Goal: Transaction & Acquisition: Purchase product/service

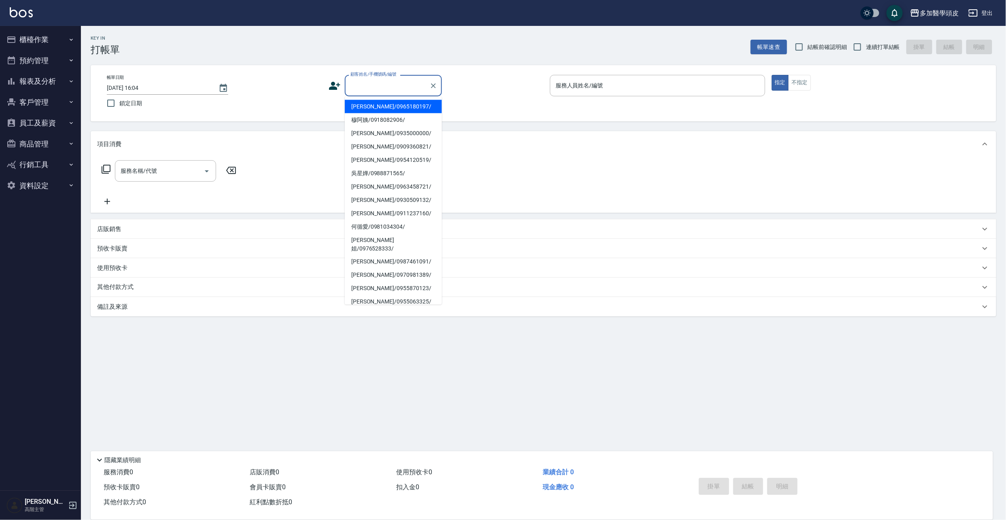
click at [387, 79] on input "顧客姓名/手機號碼/編號" at bounding box center [388, 86] width 78 height 14
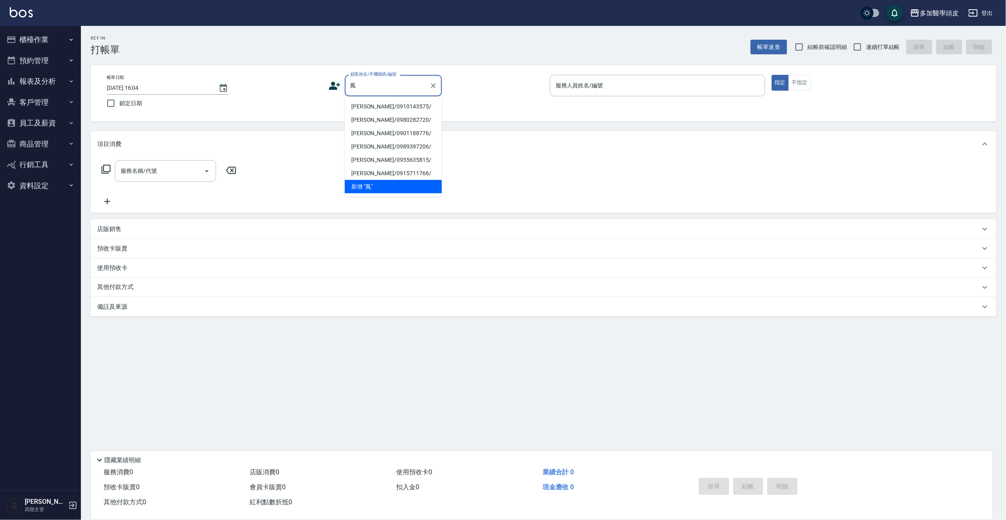
click at [381, 107] on li "[PERSON_NAME]/0910143575/" at bounding box center [393, 106] width 97 height 13
type input "[PERSON_NAME]/0910143575/"
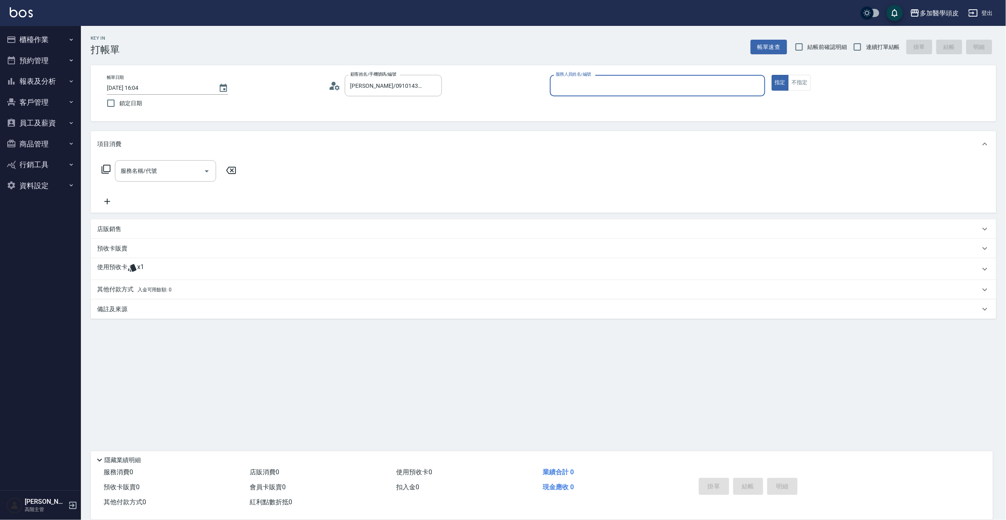
click at [603, 87] on input "服務人員姓名/編號" at bounding box center [658, 86] width 208 height 14
click at [591, 104] on span "[PERSON_NAME](無代號)" at bounding box center [589, 106] width 64 height 9
type input "[PERSON_NAME](無代號)"
click at [138, 264] on span "x1" at bounding box center [140, 269] width 7 height 12
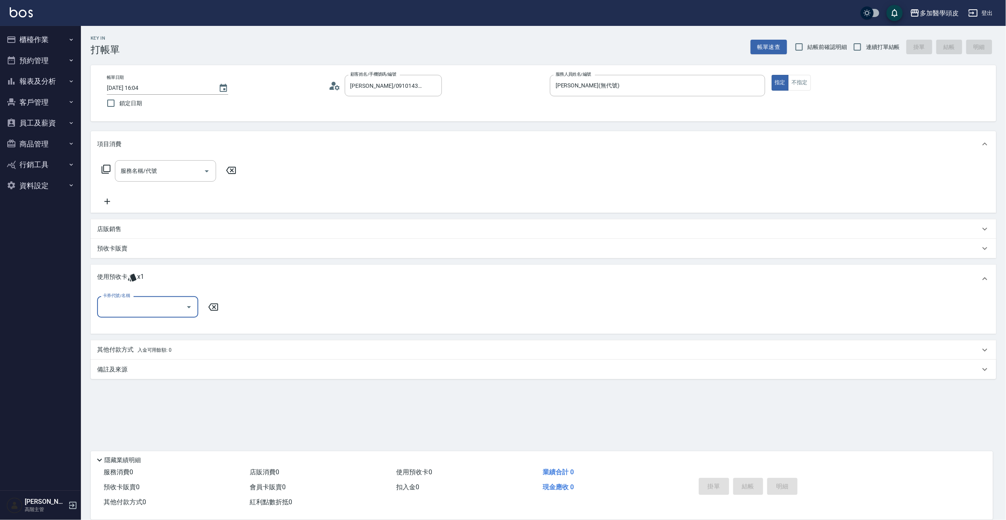
click at [188, 305] on icon "Open" at bounding box center [189, 307] width 10 height 10
drag, startPoint x: 177, startPoint y: 330, endPoint x: 186, endPoint y: 325, distance: 10.6
click at [177, 330] on div "育髮課程3堂 剩餘1張" at bounding box center [147, 327] width 101 height 13
type input "育髮課程3[PERSON_NAME]"
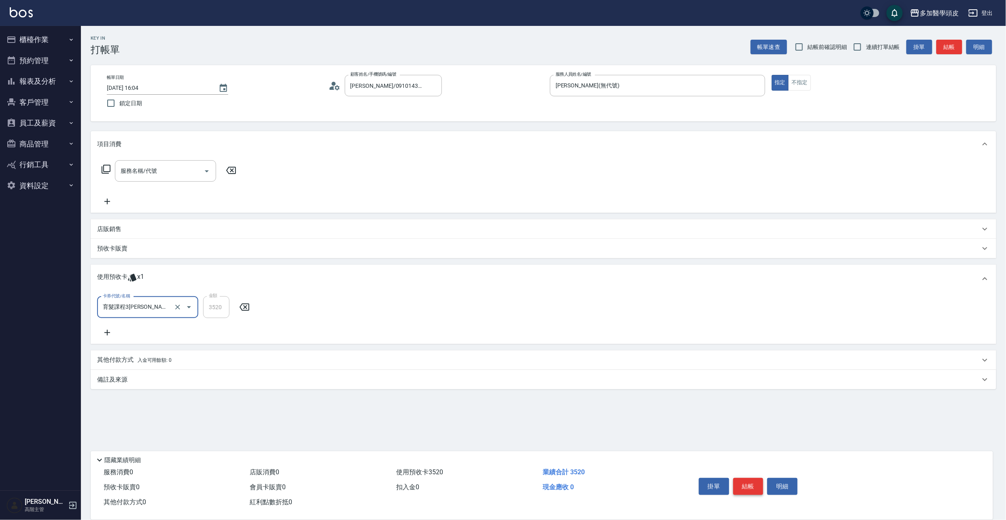
click at [746, 480] on button "結帳" at bounding box center [749, 486] width 30 height 17
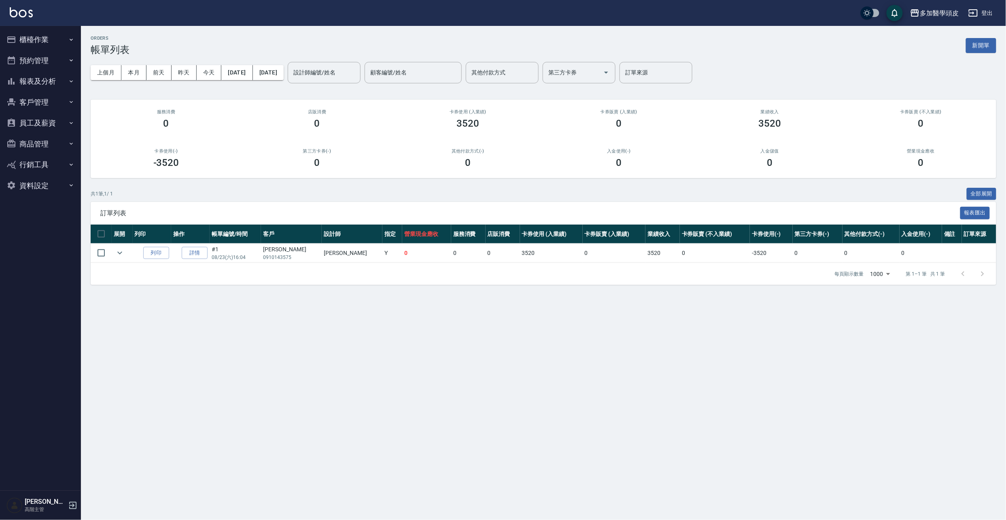
click at [22, 40] on button "櫃檯作業" at bounding box center [40, 39] width 74 height 21
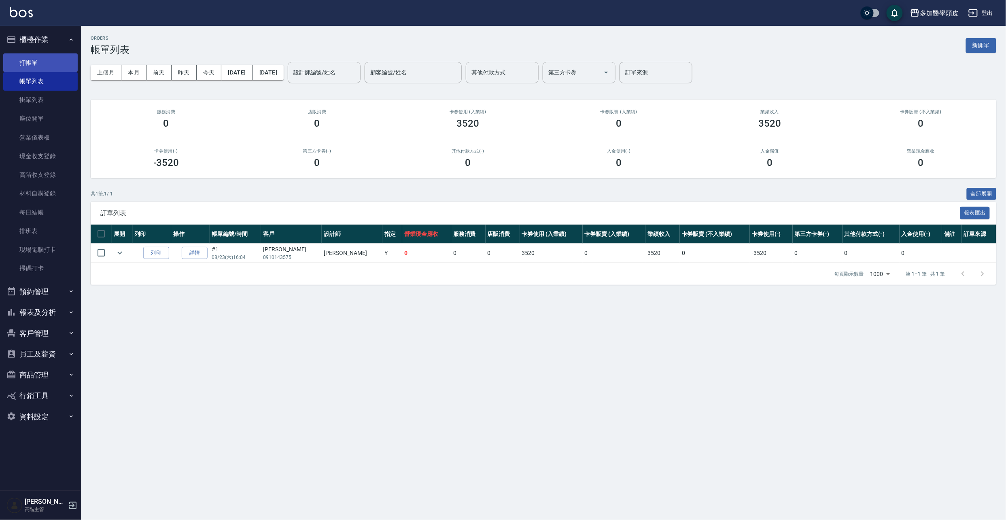
click at [72, 62] on link "打帳單" at bounding box center [40, 62] width 74 height 19
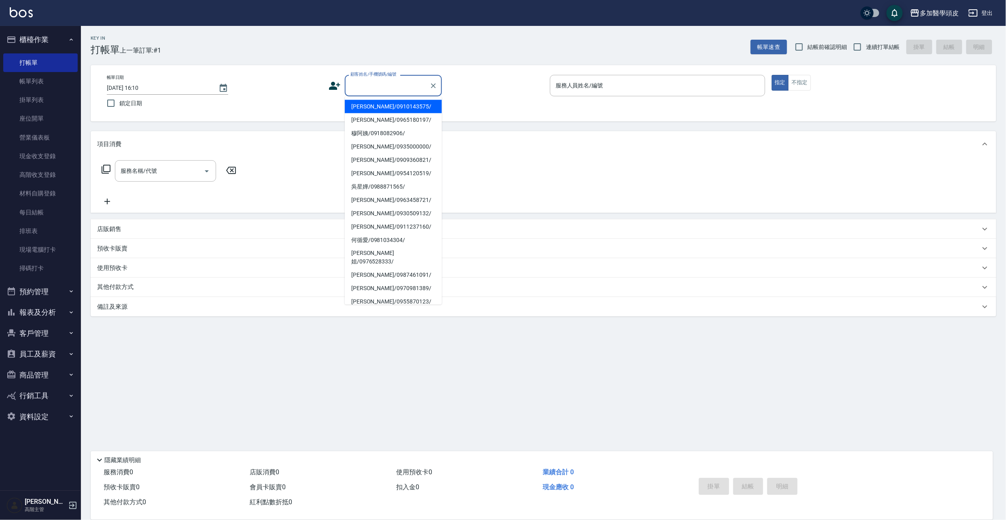
click at [356, 88] on input "顧客姓名/手機號碼/編號" at bounding box center [388, 86] width 78 height 14
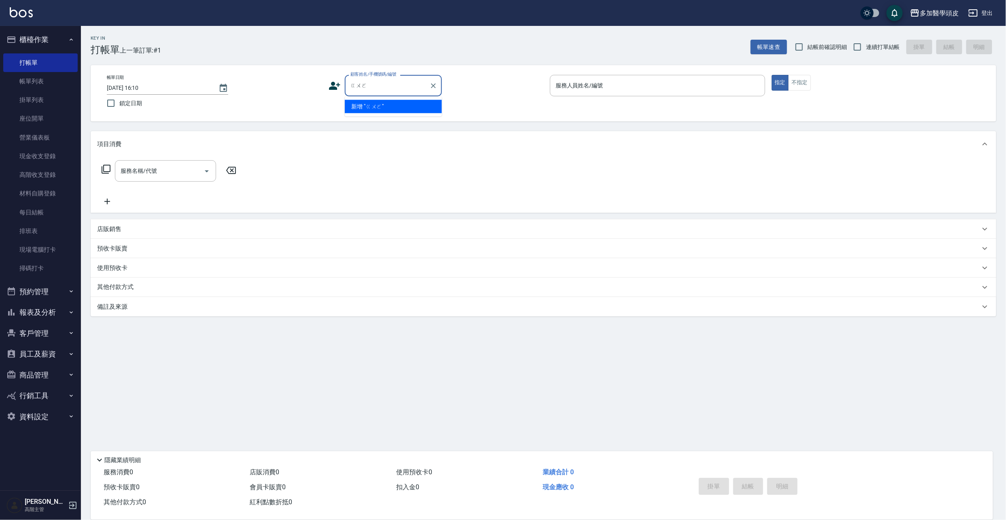
type input "郭"
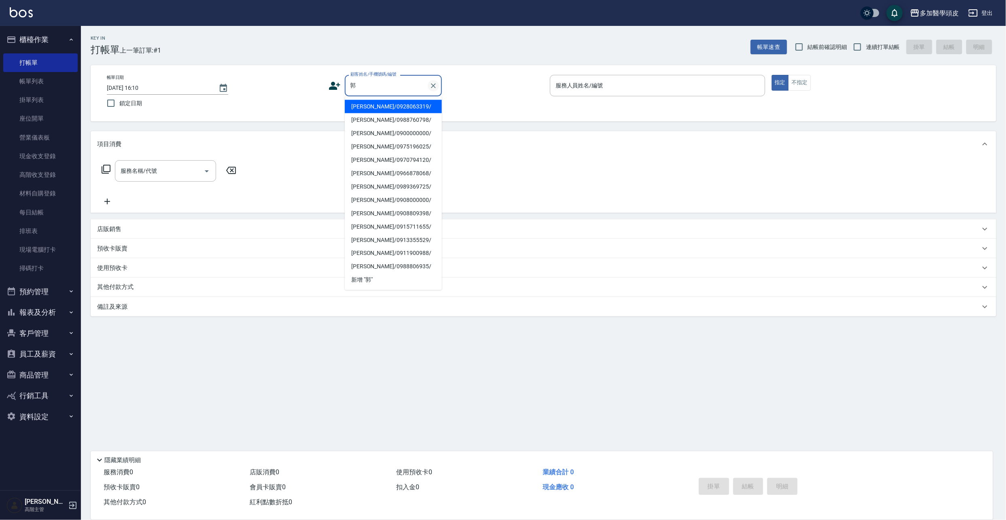
click at [436, 83] on icon "Clear" at bounding box center [433, 86] width 8 height 8
click at [337, 82] on icon at bounding box center [335, 86] width 12 height 12
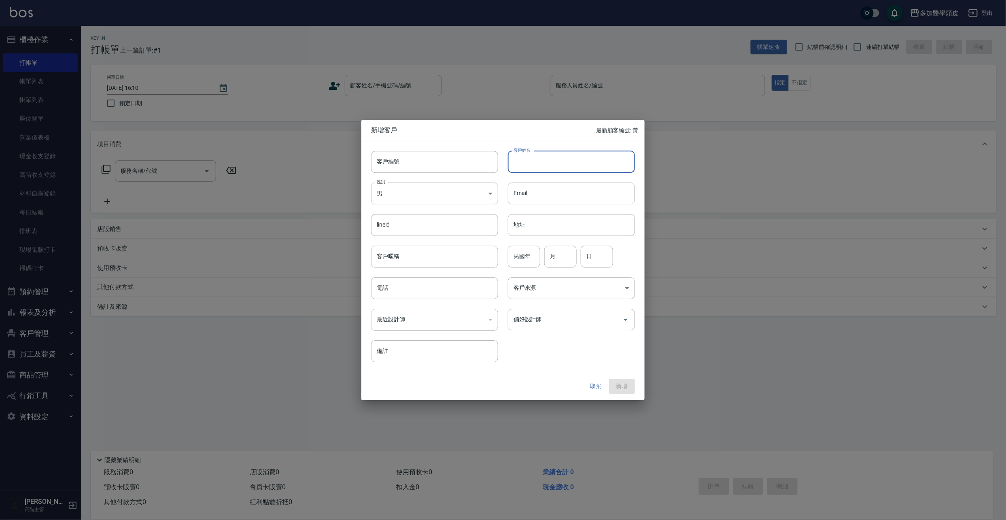
click at [549, 164] on input "客戶姓名" at bounding box center [571, 162] width 127 height 22
click at [561, 164] on input "客戶姓名" at bounding box center [571, 162] width 127 height 22
type input "[PERSON_NAME]"
click at [421, 290] on input "電話" at bounding box center [434, 288] width 127 height 22
type input "0989667610"
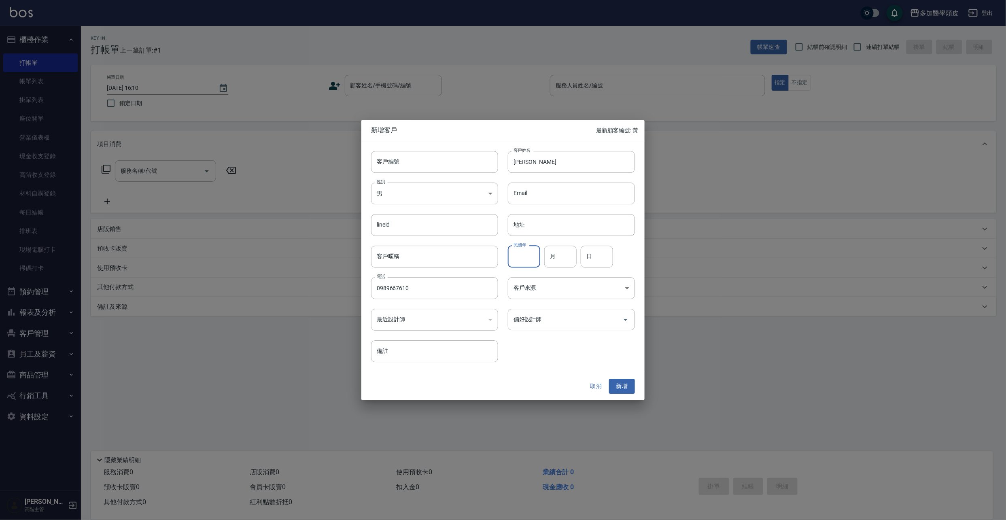
click at [536, 253] on input "民國年" at bounding box center [524, 257] width 32 height 22
type input "87"
click at [567, 255] on input "月" at bounding box center [560, 257] width 32 height 22
type input "5"
click at [601, 252] on input "日" at bounding box center [597, 257] width 32 height 22
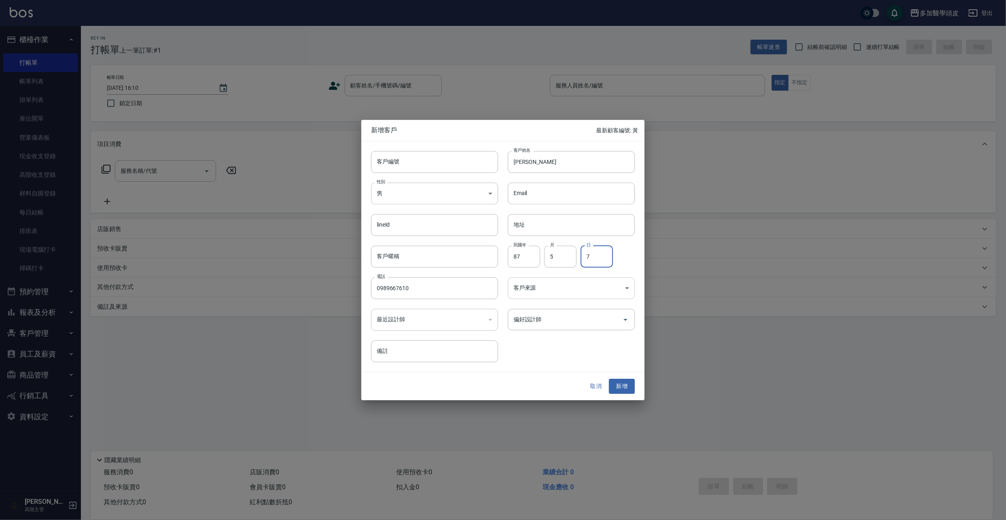
type input "7"
click at [632, 290] on body "多加醫學頭皮 登出 櫃檯作業 打帳單 帳單列表 掛單列表 座位開單 營業儀表板 現金收支登錄 高階收支登錄 材料自購登錄 每日結帳 排班表 現場電腦打卡 掃碼…" at bounding box center [503, 260] width 1006 height 520
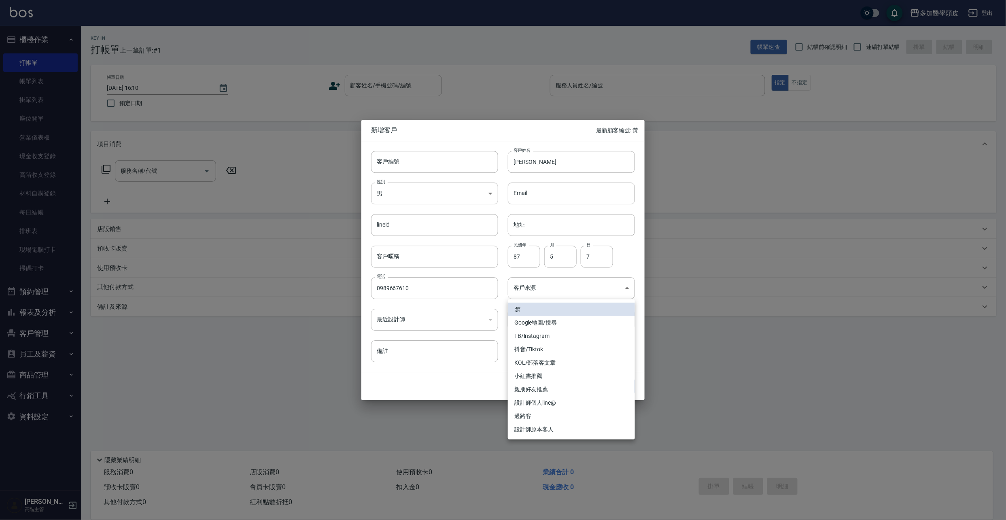
click at [545, 389] on li "親朋好友推薦" at bounding box center [571, 389] width 127 height 13
type input "親朋好友推薦"
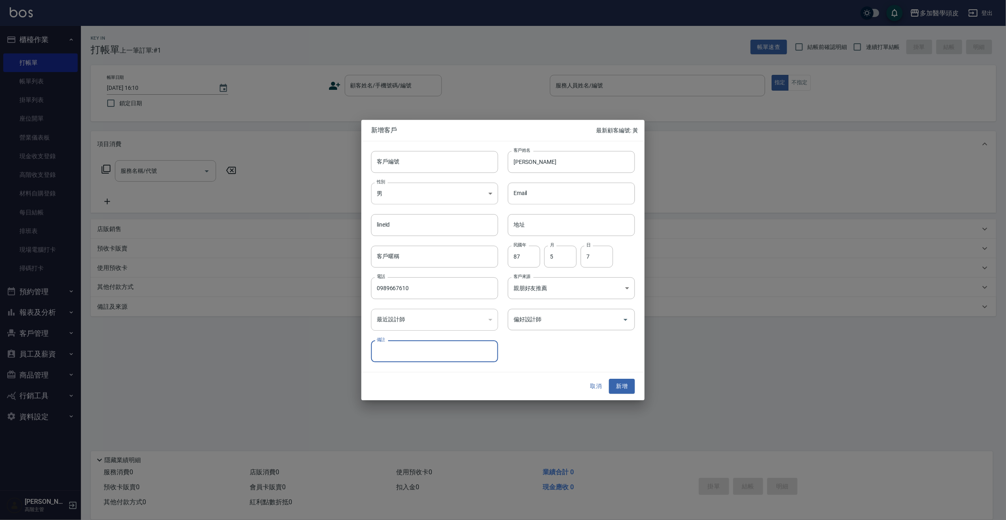
click at [408, 349] on input "備註" at bounding box center [434, 352] width 127 height 22
type input "鳳珠姐兒子"
click at [621, 384] on button "新增" at bounding box center [622, 386] width 26 height 15
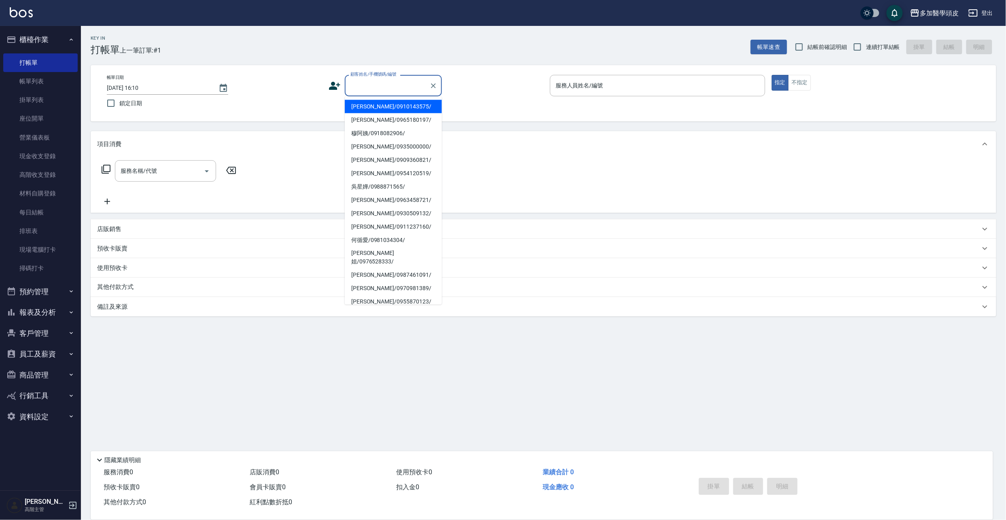
click at [421, 84] on input "顧客姓名/手機號碼/編號" at bounding box center [388, 86] width 78 height 14
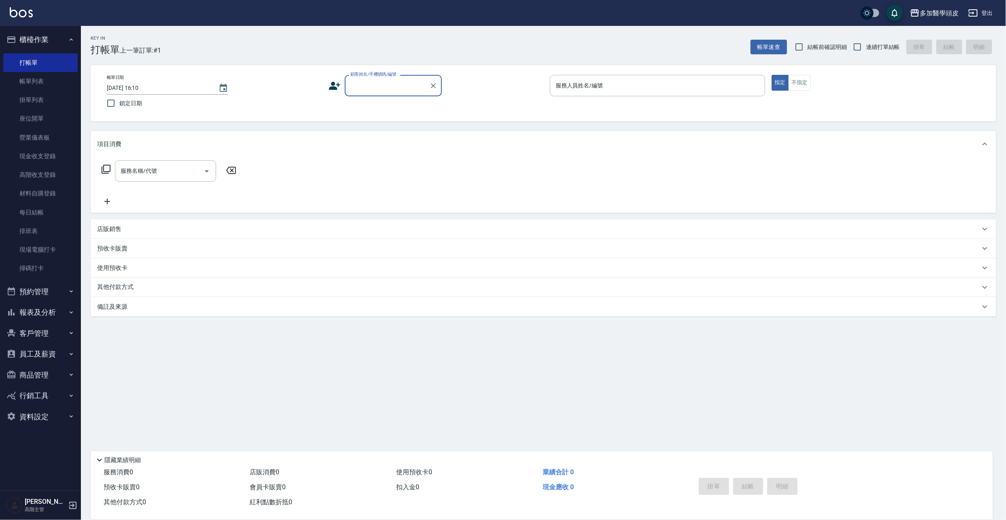
click at [402, 86] on input "顧客姓名/手機號碼/編號" at bounding box center [388, 86] width 78 height 14
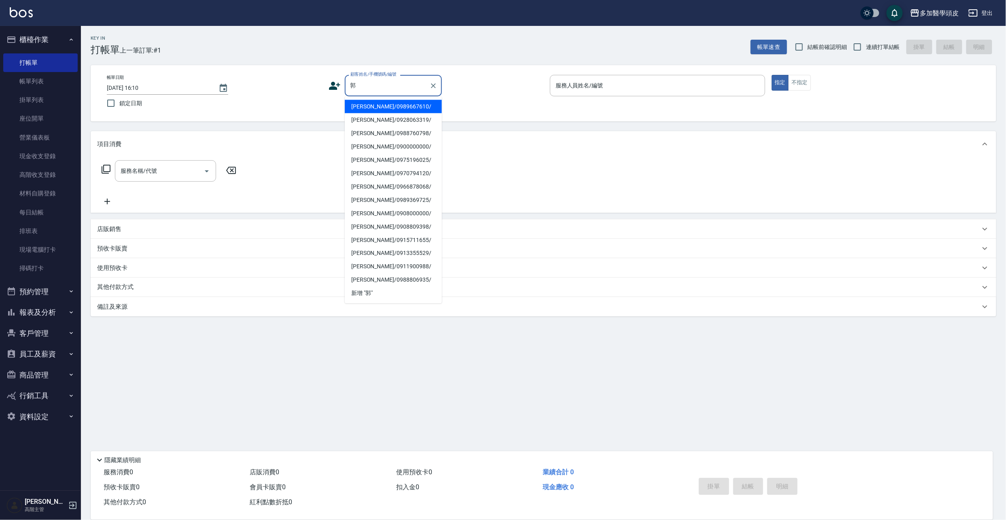
click at [388, 107] on li "[PERSON_NAME]/0989667610/" at bounding box center [393, 106] width 97 height 13
type input "[PERSON_NAME]/0989667610/"
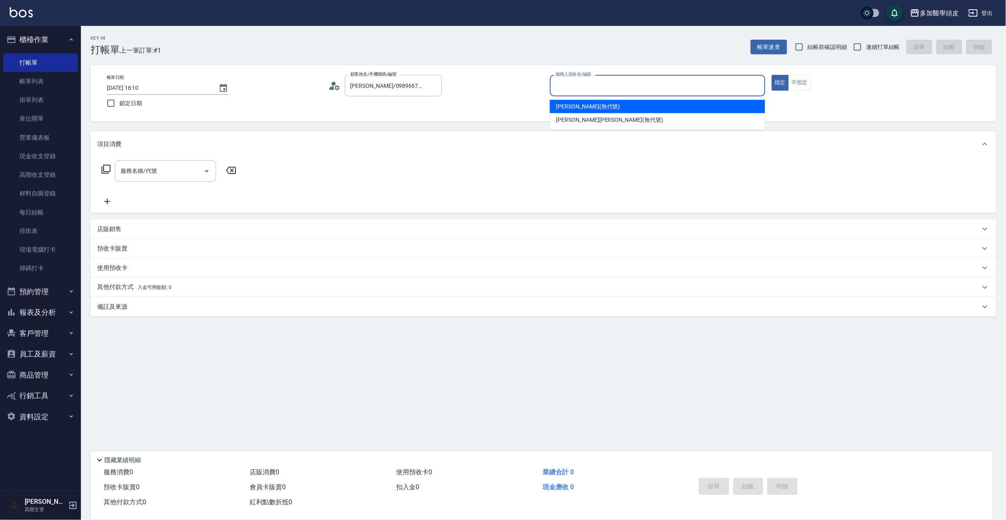
click at [591, 84] on input "服務人員姓名/編號" at bounding box center [658, 86] width 208 height 14
click at [588, 104] on span "[PERSON_NAME](無代號)" at bounding box center [589, 106] width 64 height 9
type input "[PERSON_NAME](無代號)"
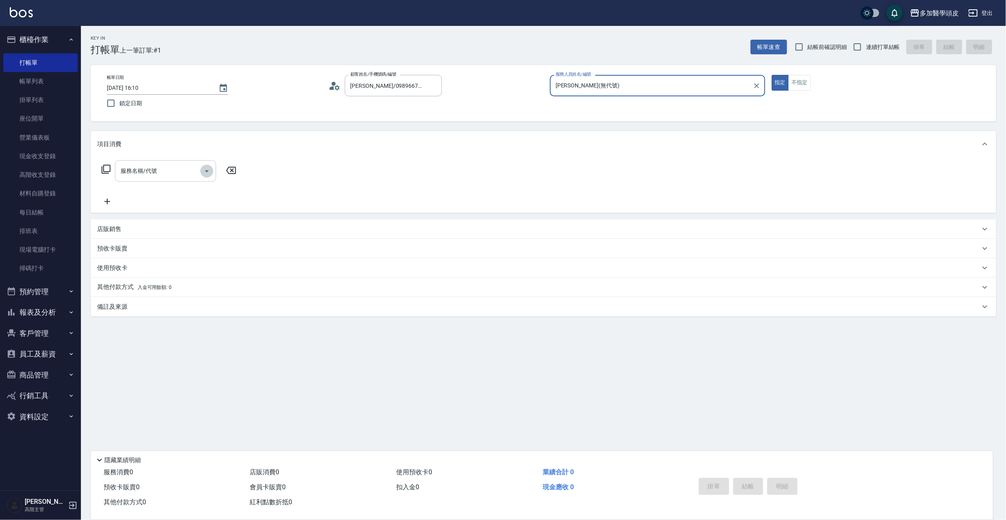
click at [204, 172] on icon "Open" at bounding box center [207, 171] width 10 height 10
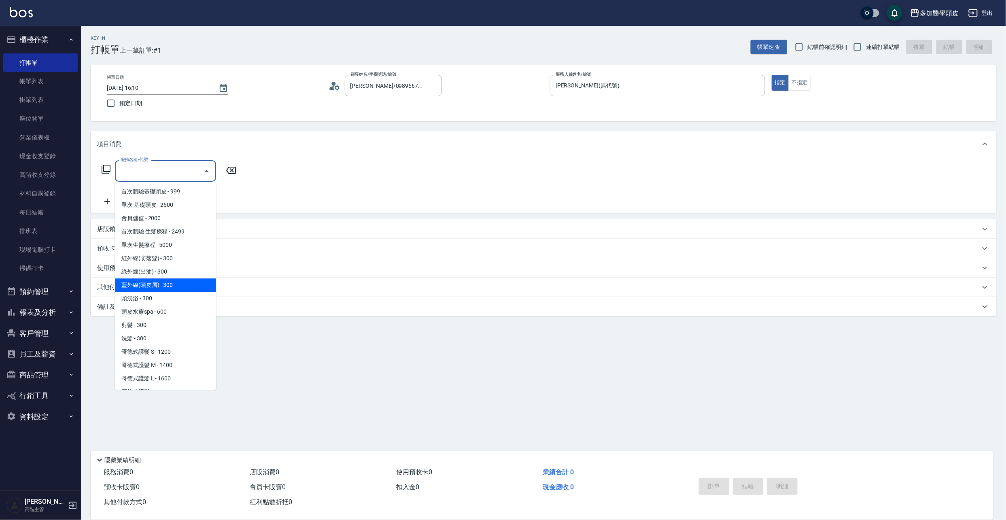
click at [823, 162] on div "服務名稱/代號 服務名稱/代號" at bounding box center [544, 185] width 906 height 56
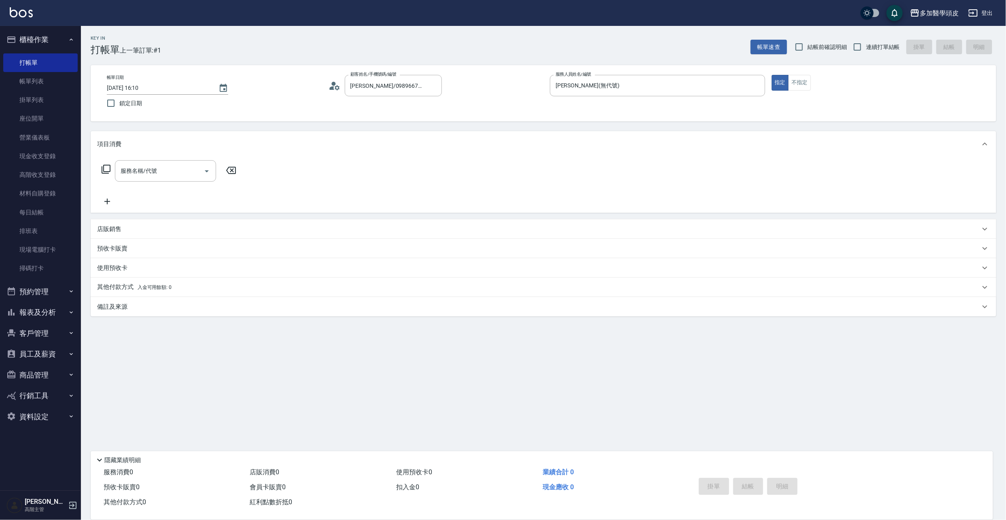
click at [100, 229] on p "店販銷售" at bounding box center [109, 229] width 24 height 9
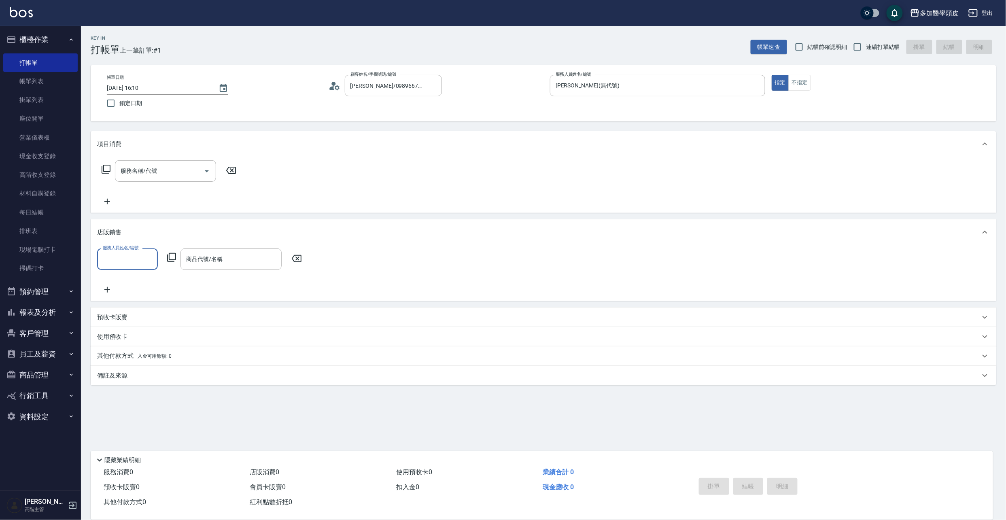
scroll to position [0, 0]
click at [142, 255] on input "服務人員姓名/編號" at bounding box center [127, 259] width 53 height 14
click at [143, 282] on div "[PERSON_NAME](無代號)" at bounding box center [127, 285] width 61 height 22
type input "[PERSON_NAME](無代號)"
click at [244, 255] on input "商品代號/名稱" at bounding box center [231, 259] width 94 height 14
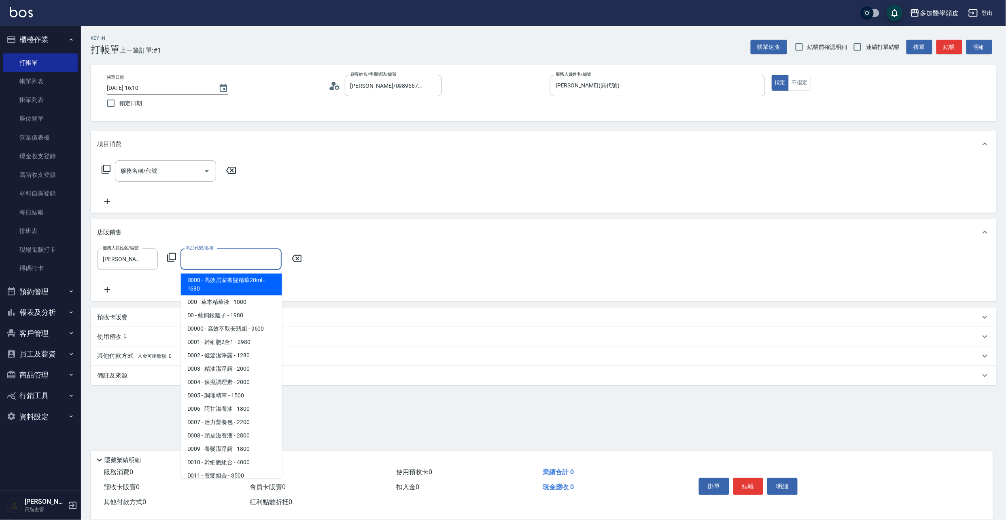
click at [254, 282] on span "D000 - 高效居家養髮精華20ml - 1680" at bounding box center [231, 285] width 101 height 22
type input "高效居家養髮精華20ml"
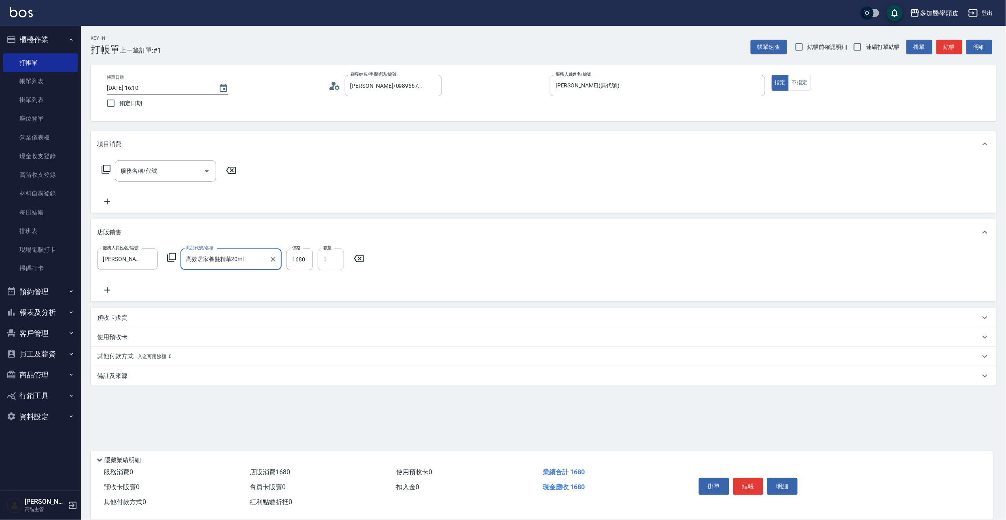
click at [332, 259] on input "1" at bounding box center [331, 260] width 26 height 22
type input "2"
click at [310, 259] on input "1680" at bounding box center [300, 260] width 26 height 22
type input "1512"
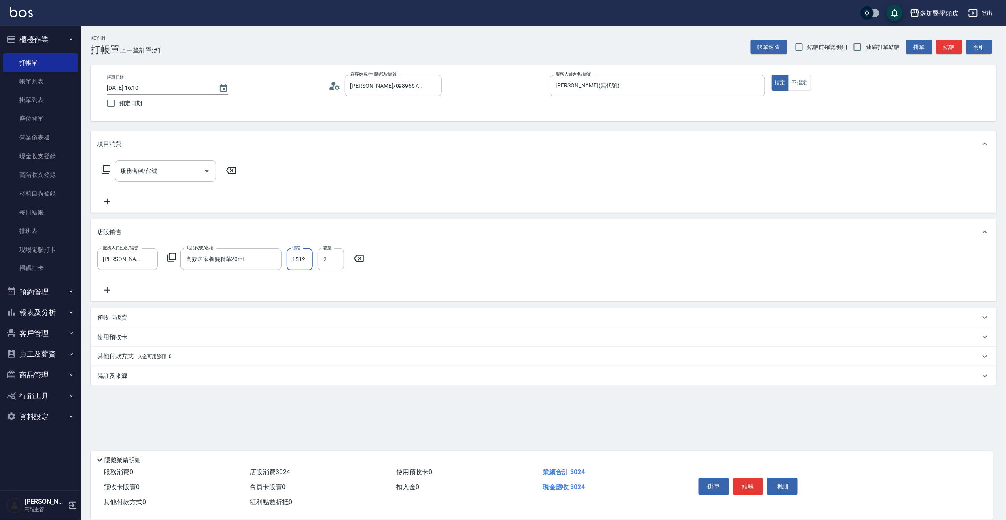
click at [110, 291] on icon at bounding box center [107, 290] width 20 height 10
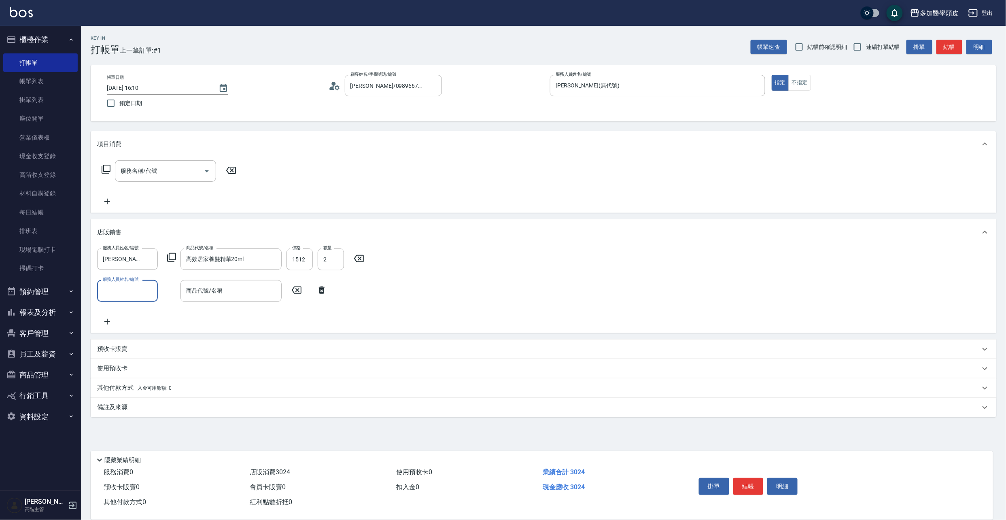
click at [145, 294] on input "服務人員姓名/編號" at bounding box center [127, 291] width 53 height 14
click at [145, 310] on div "[PERSON_NAME](無代號)" at bounding box center [127, 316] width 61 height 22
type input "[PERSON_NAME](無代號)"
click at [249, 296] on input "商品代號/名稱" at bounding box center [231, 291] width 94 height 14
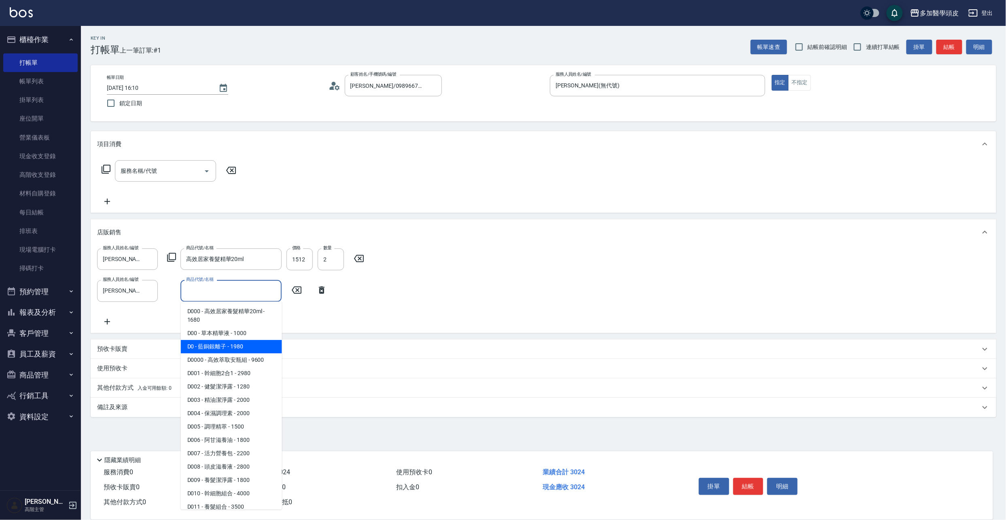
click at [250, 342] on span "D0 - 藍銅銀離子 - 1980" at bounding box center [231, 346] width 101 height 13
type input "藍銅銀離子"
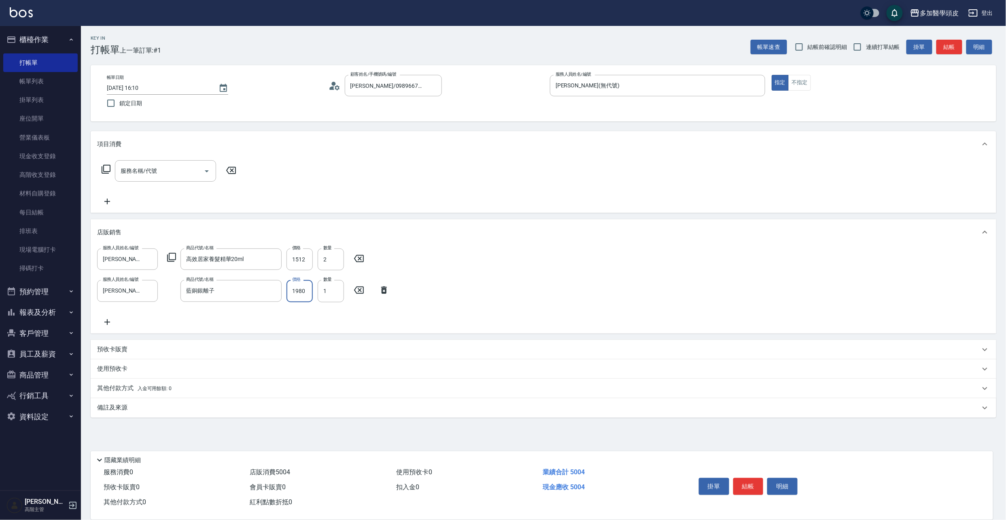
click at [310, 295] on input "1980" at bounding box center [300, 291] width 26 height 22
click at [311, 288] on input "17820" at bounding box center [300, 291] width 26 height 22
type input "1782"
click at [108, 322] on icon at bounding box center [107, 322] width 20 height 10
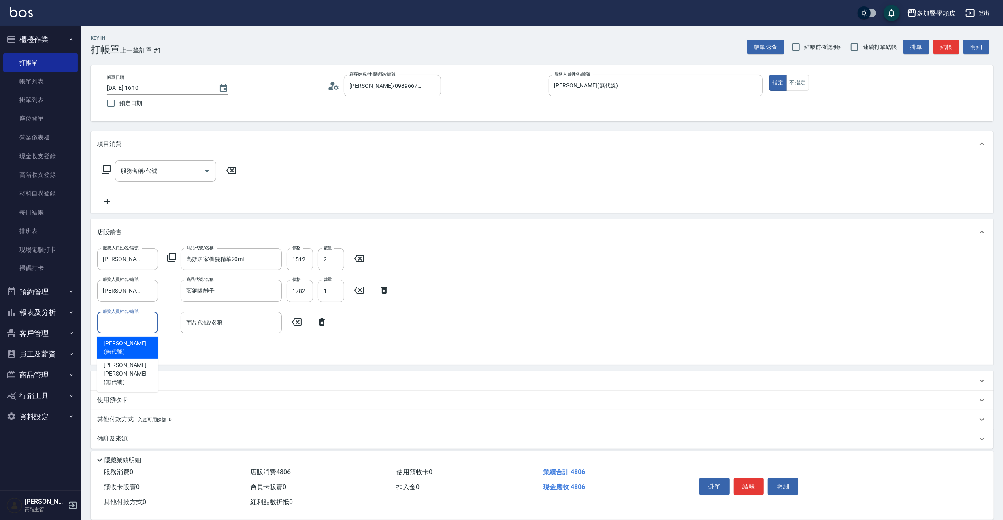
click at [155, 323] on div "服務人員姓名/編號" at bounding box center [127, 322] width 61 height 21
click at [145, 323] on input "服務人員姓名/編號" at bounding box center [127, 323] width 53 height 14
drag, startPoint x: 144, startPoint y: 345, endPoint x: 179, endPoint y: 337, distance: 35.3
click at [146, 345] on div "[PERSON_NAME](無代號)" at bounding box center [127, 348] width 61 height 22
type input "[PERSON_NAME](無代號)"
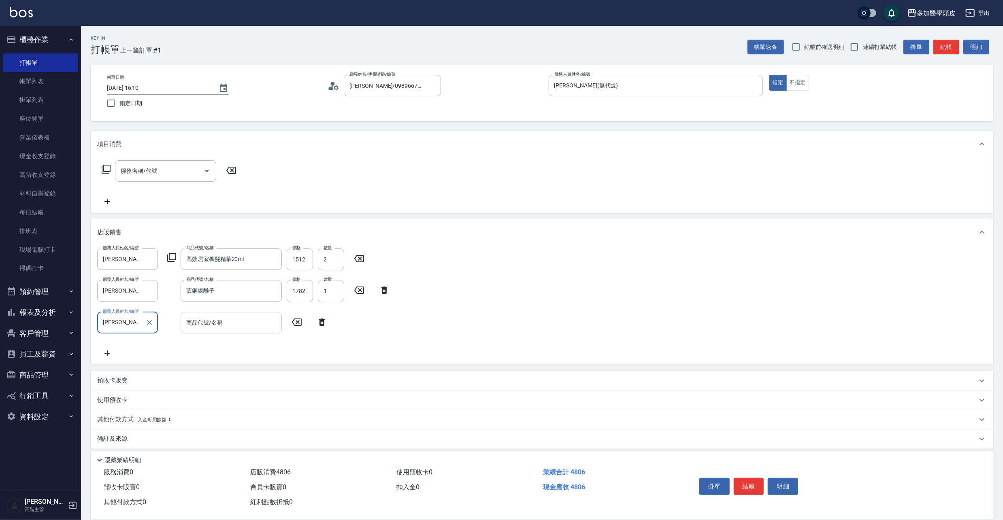
click at [255, 330] on div "商品代號/名稱" at bounding box center [231, 322] width 101 height 21
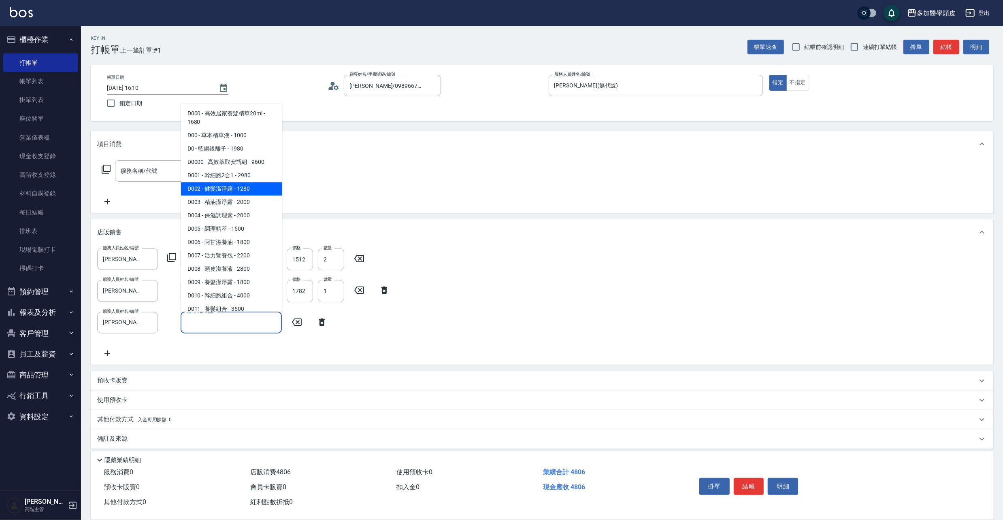
drag, startPoint x: 249, startPoint y: 189, endPoint x: 254, endPoint y: 211, distance: 22.8
click at [249, 188] on span "D002 - 健髮潔淨露 - 1280" at bounding box center [231, 188] width 101 height 13
type input "健髮潔淨露"
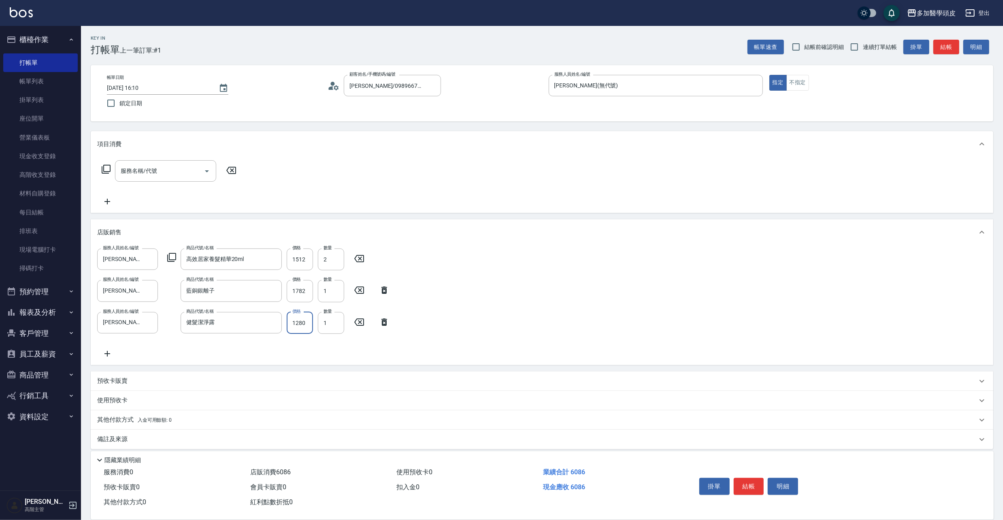
click at [310, 321] on input "1280" at bounding box center [300, 323] width 26 height 22
click at [308, 321] on input "11520" at bounding box center [300, 323] width 26 height 22
type input "1152"
click at [108, 352] on icon at bounding box center [107, 354] width 20 height 10
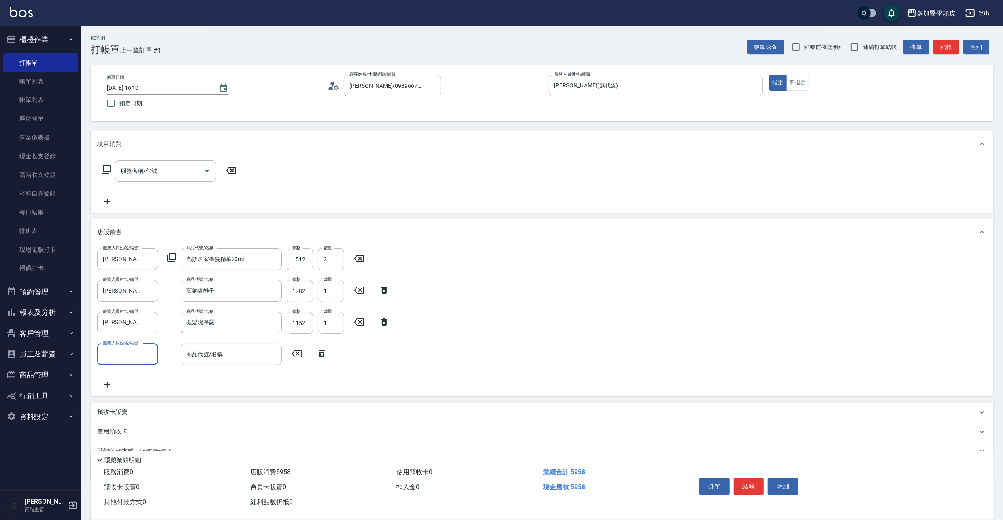
click at [145, 356] on input "服務人員姓名/編號" at bounding box center [127, 354] width 53 height 14
click at [140, 374] on span "[PERSON_NAME](無代號)" at bounding box center [128, 378] width 48 height 17
type input "[PERSON_NAME](無代號)"
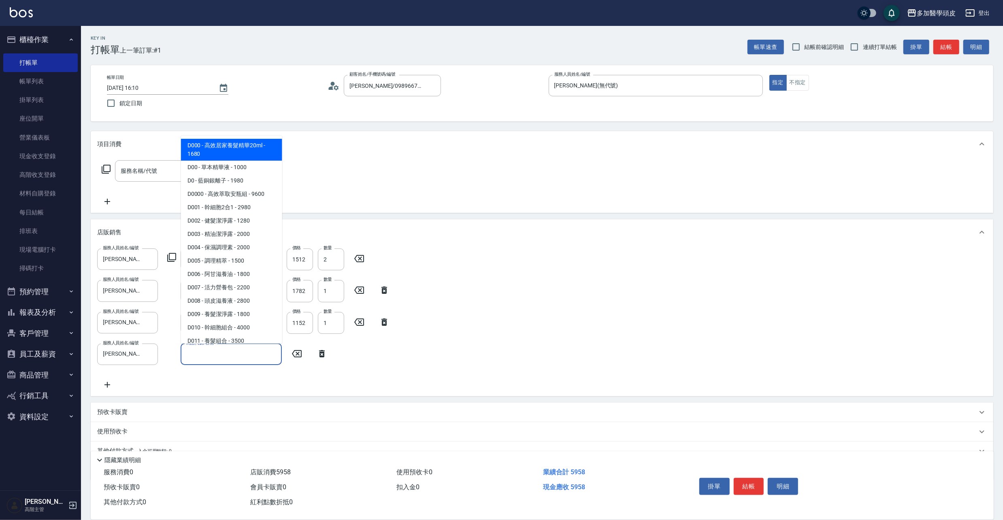
click at [232, 358] on input "商品代號/名稱" at bounding box center [231, 354] width 94 height 14
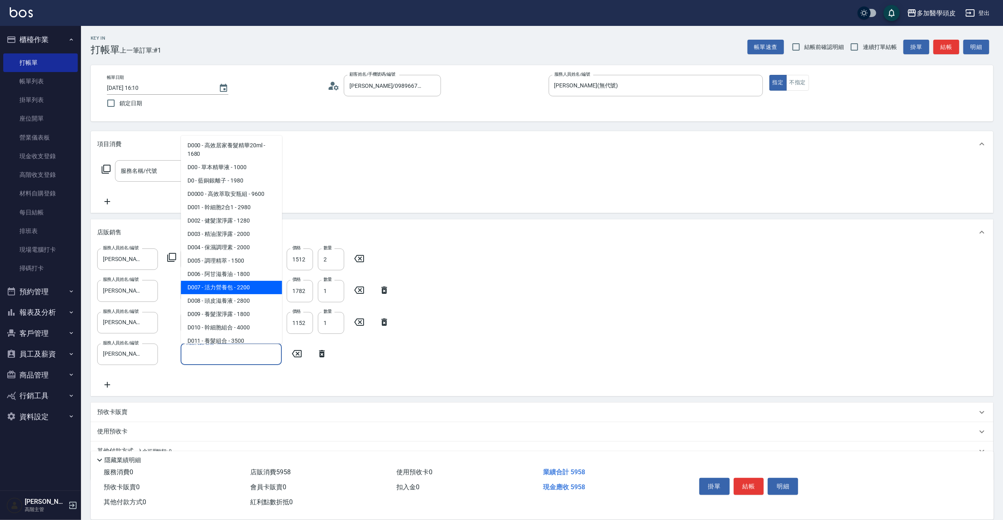
click at [229, 287] on span "D007 - 活力營養包 - 2200" at bounding box center [231, 287] width 101 height 13
type input "活力營養包"
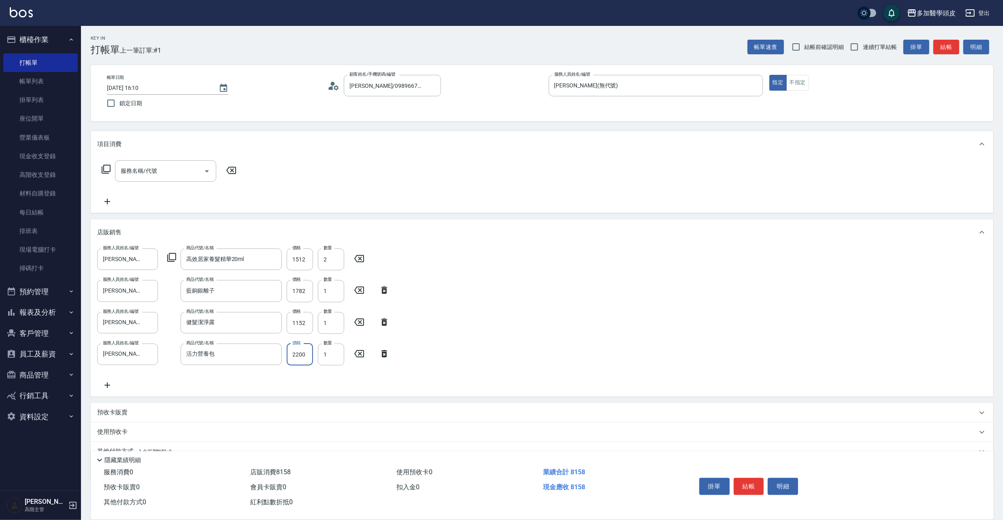
click at [309, 355] on input "2200" at bounding box center [300, 355] width 26 height 22
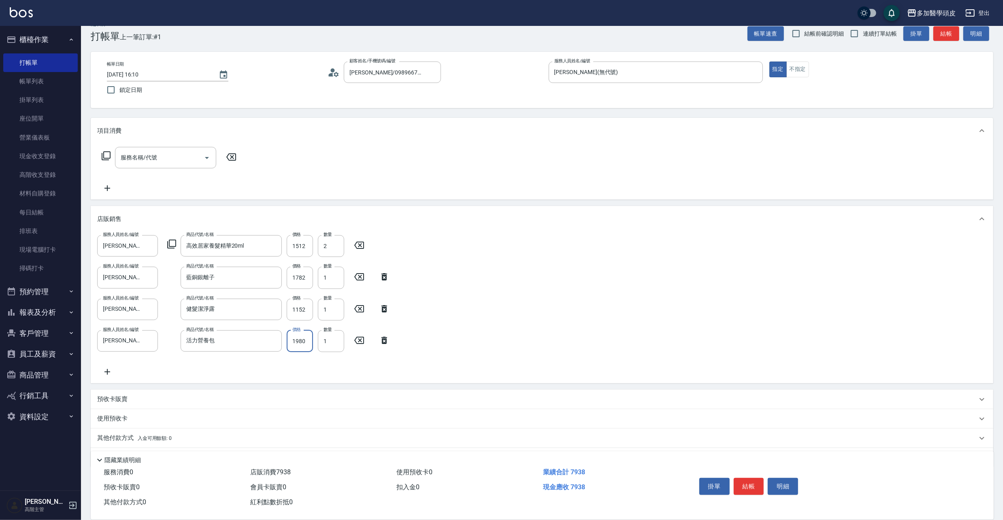
scroll to position [36, 0]
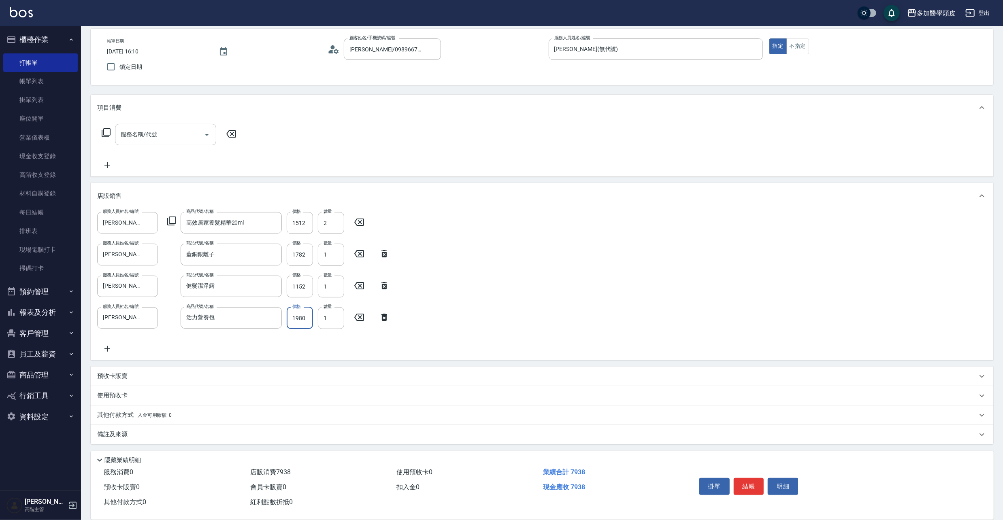
type input "1980"
click at [138, 433] on div "備註及來源" at bounding box center [537, 434] width 880 height 9
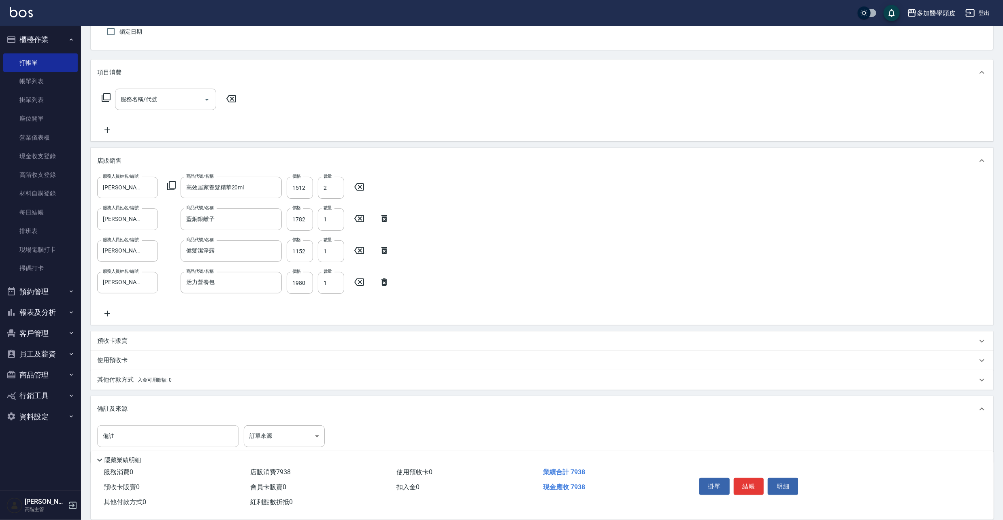
scroll to position [91, 0]
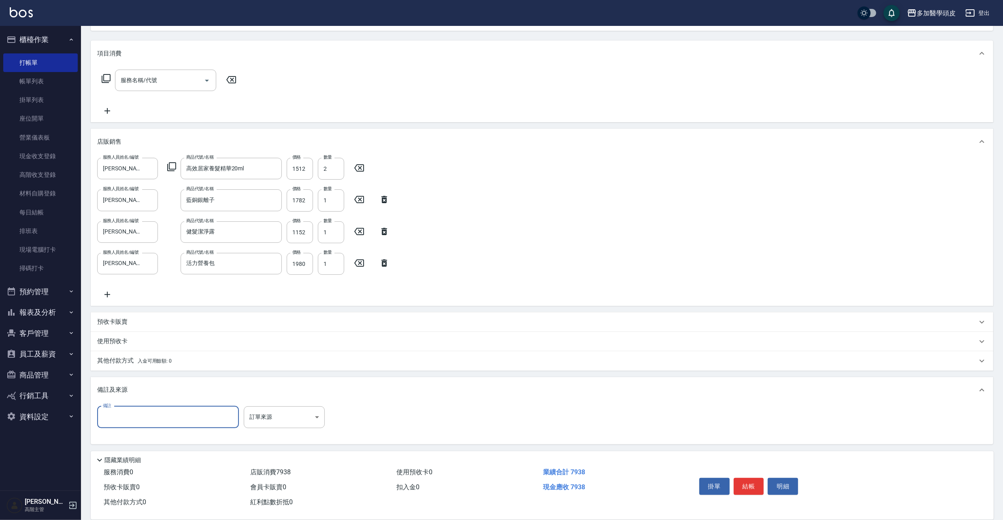
click at [172, 417] on input "備註" at bounding box center [168, 417] width 142 height 22
type input "送一瓶薄荷修護液給鳳珠姐"
click at [142, 359] on span "入金可用餘額: 0" at bounding box center [155, 361] width 34 height 6
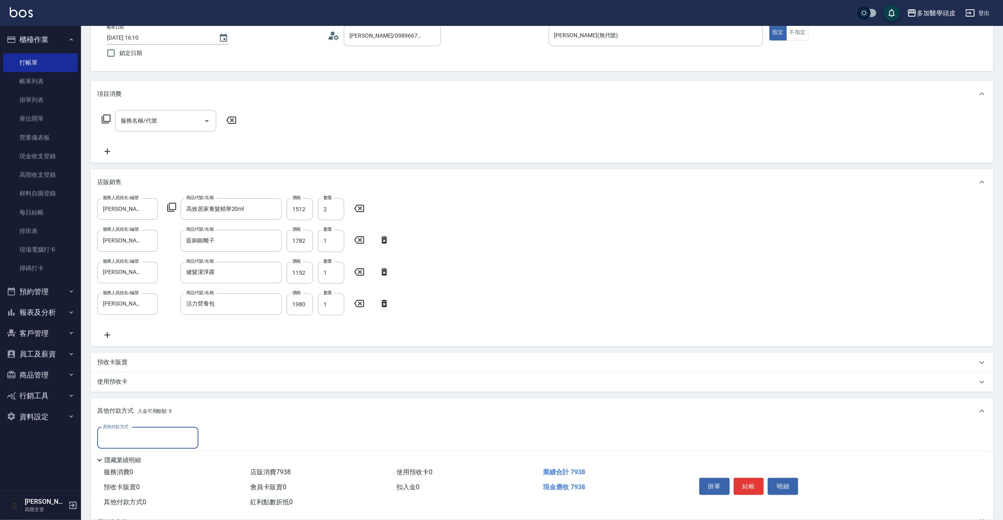
scroll to position [0, 0]
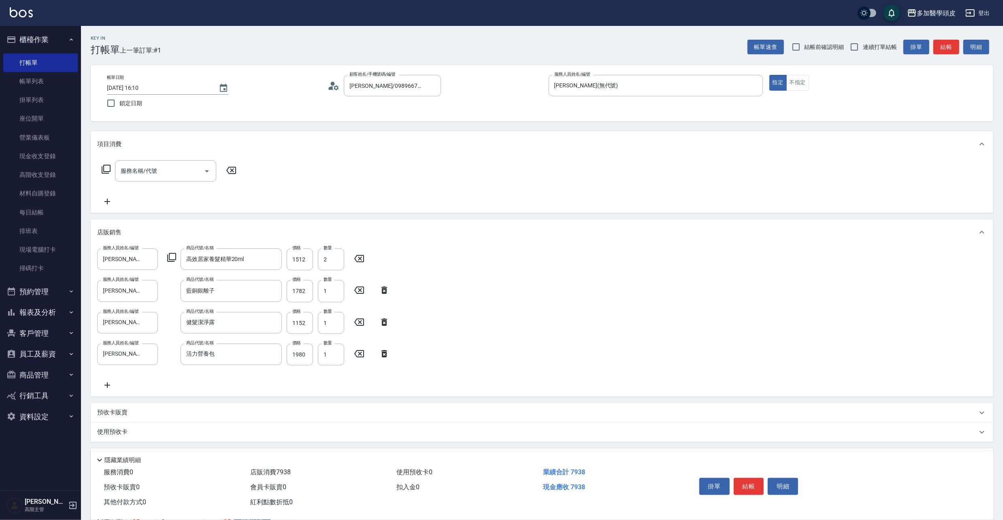
click at [128, 413] on div "預收卡販賣" at bounding box center [537, 412] width 880 height 9
click at [112, 414] on p "預收卡販賣" at bounding box center [112, 412] width 30 height 9
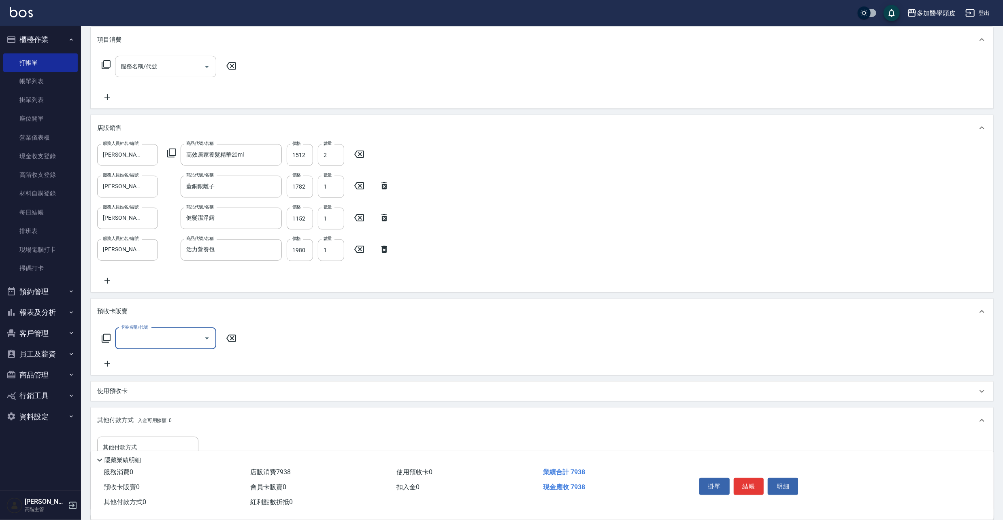
scroll to position [162, 0]
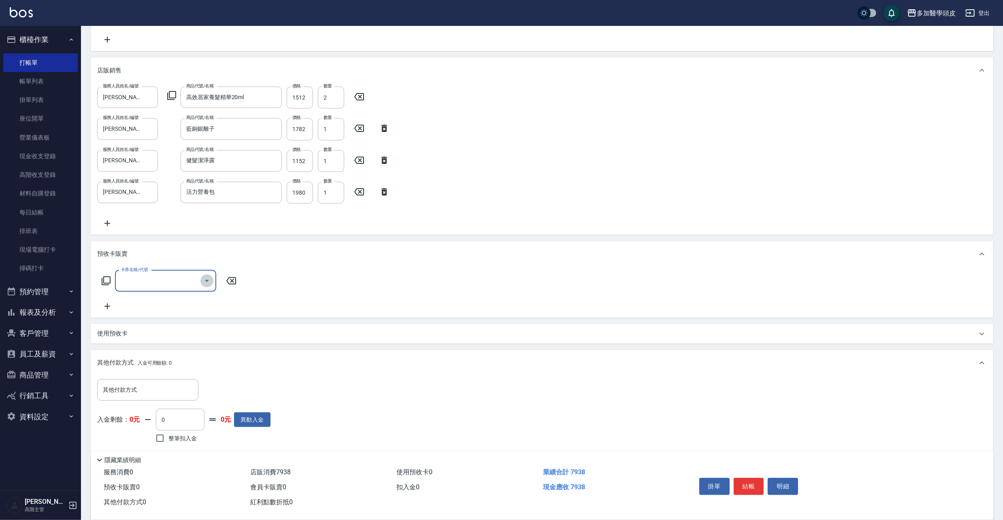
click at [202, 283] on icon "Open" at bounding box center [207, 281] width 10 height 10
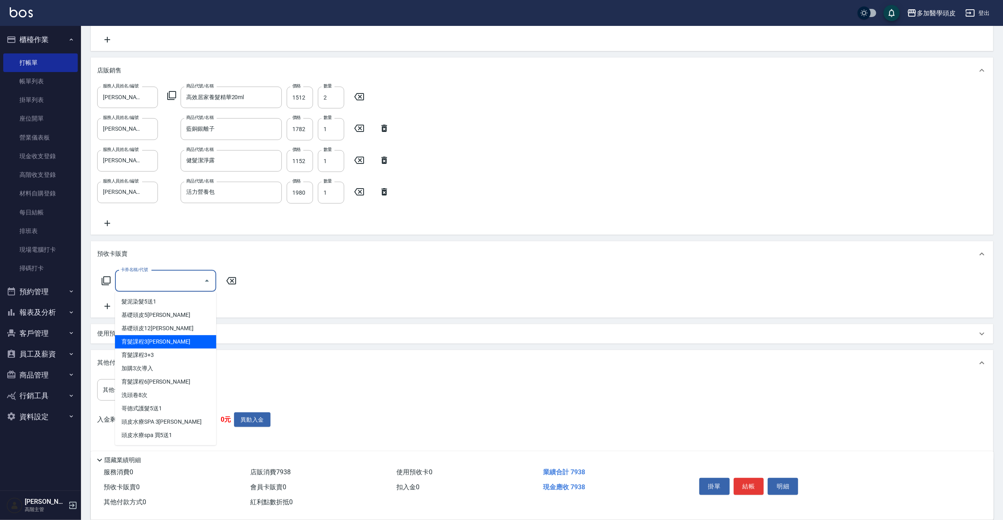
click at [183, 340] on span "育髮課程3[PERSON_NAME]" at bounding box center [165, 341] width 101 height 13
type input "育髮課程3堂(S3)"
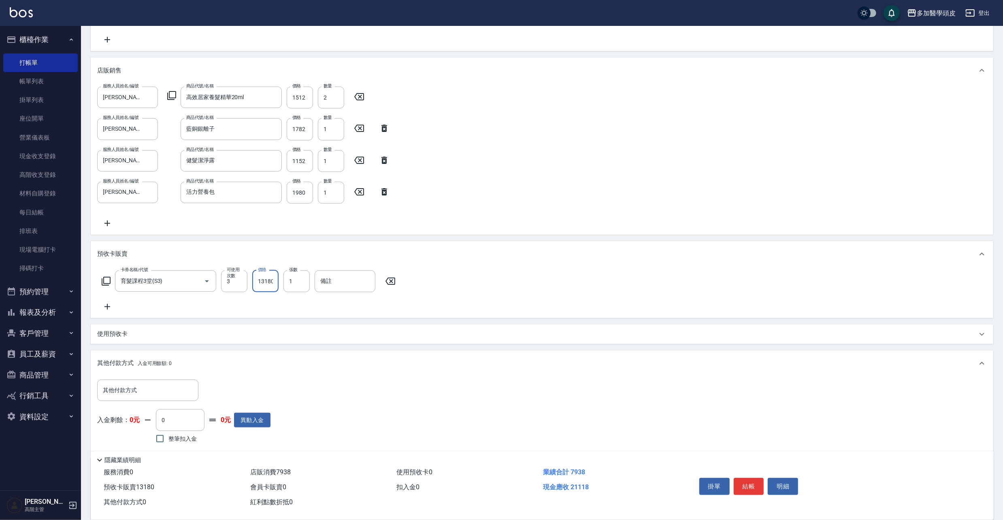
click at [275, 279] on input "13180" at bounding box center [265, 281] width 26 height 22
type input "11862"
click at [178, 392] on input "其他付款方式" at bounding box center [148, 390] width 94 height 14
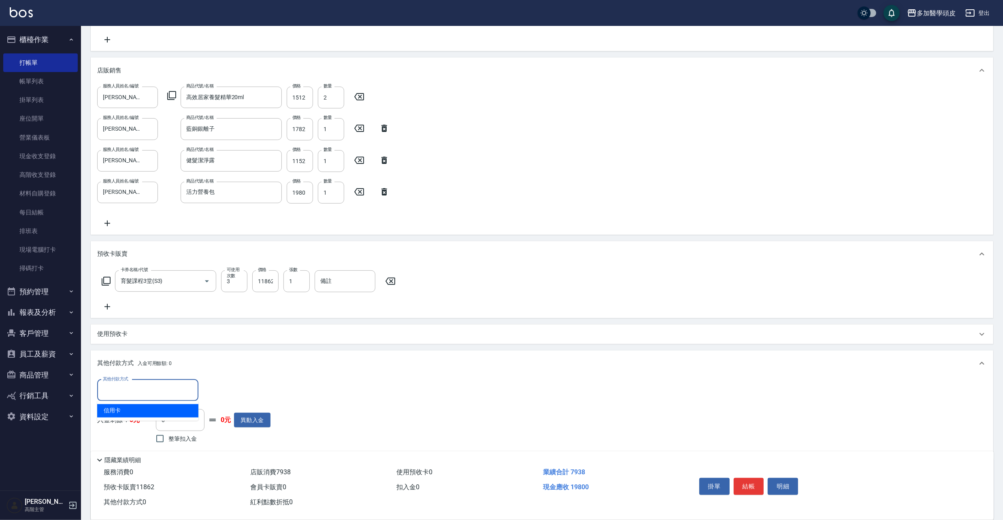
click at [170, 413] on span "信用卡" at bounding box center [147, 410] width 101 height 13
type input "信用卡"
click at [245, 391] on input "0" at bounding box center [233, 391] width 61 height 22
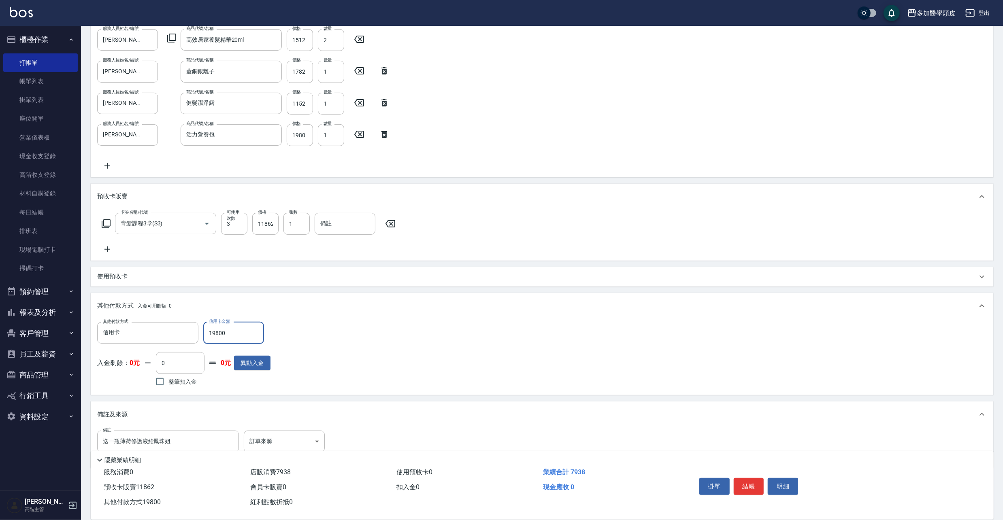
scroll to position [244, 0]
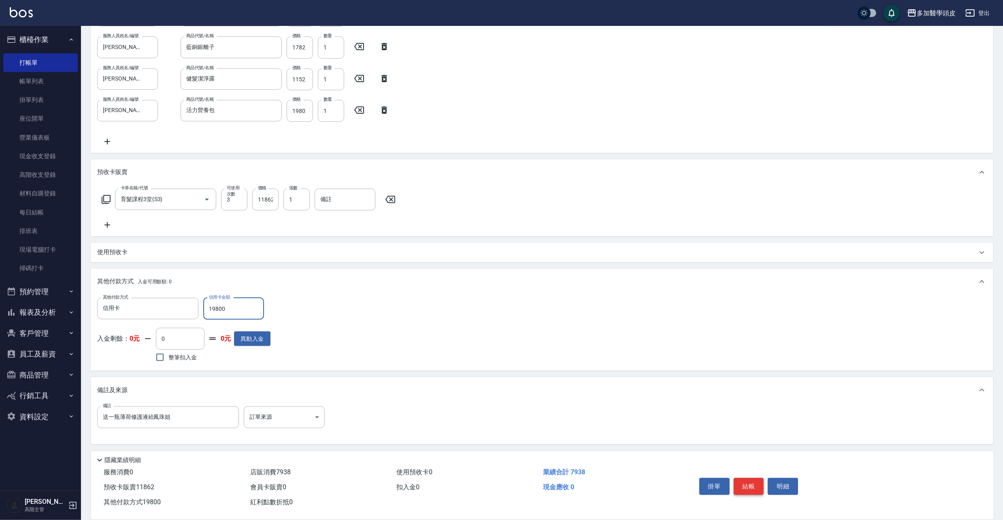
type input "19800"
click at [751, 478] on button "結帳" at bounding box center [749, 486] width 30 height 17
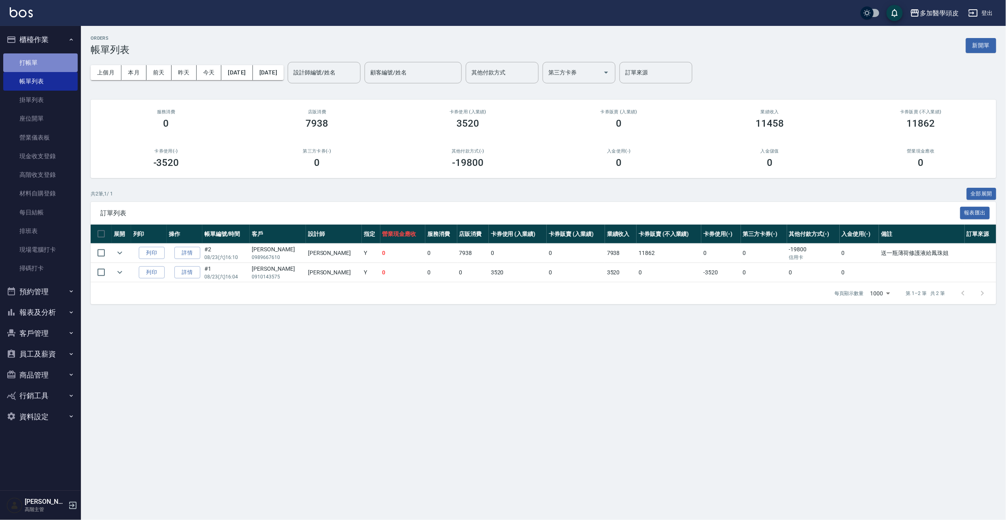
click at [30, 67] on link "打帳單" at bounding box center [40, 62] width 74 height 19
